Goal: Task Accomplishment & Management: Manage account settings

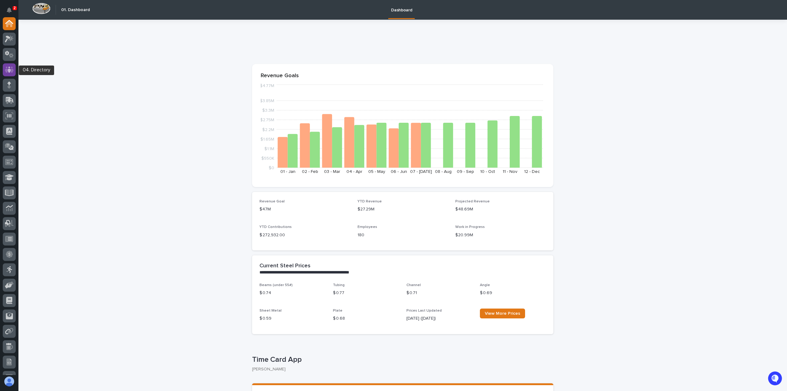
click at [10, 69] on icon at bounding box center [9, 69] width 4 height 6
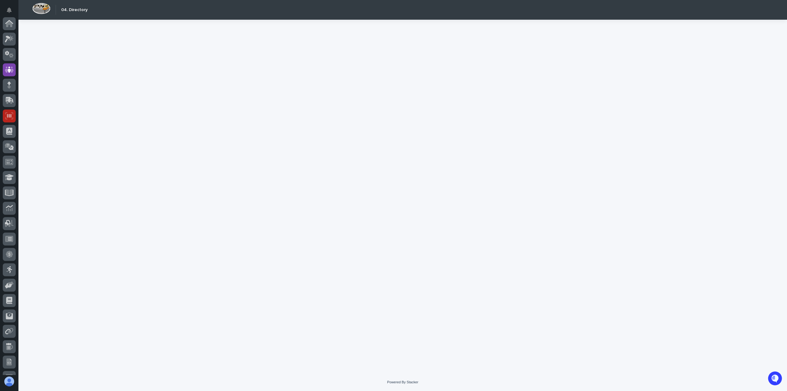
scroll to position [46, 0]
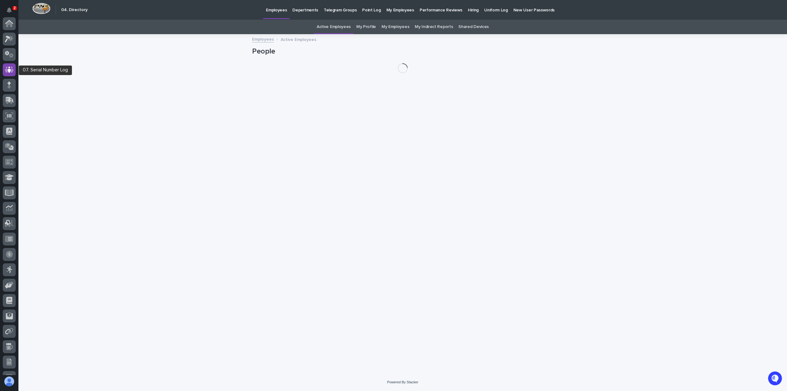
scroll to position [46, 0]
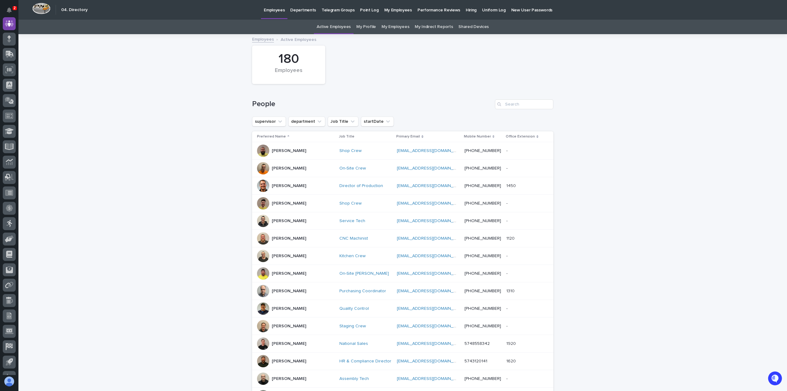
click at [373, 26] on link "My Profile" at bounding box center [366, 27] width 20 height 14
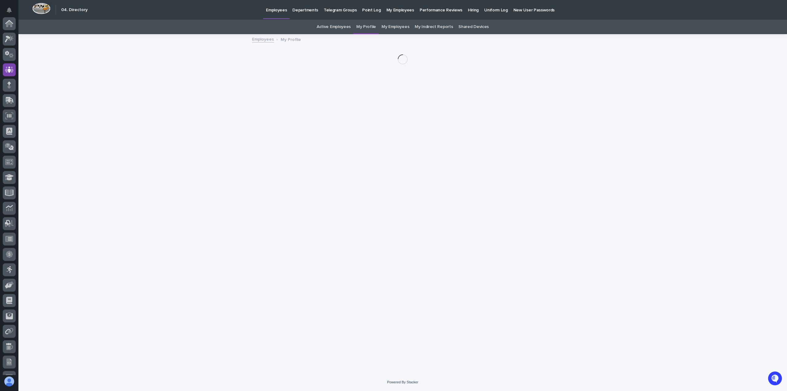
scroll to position [46, 0]
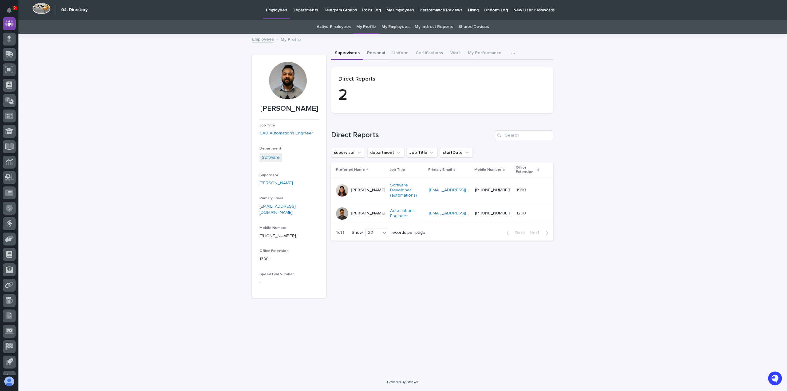
click at [369, 53] on button "Personal" at bounding box center [375, 53] width 25 height 13
